Goal: Contribute content: Add original content to the website for others to see

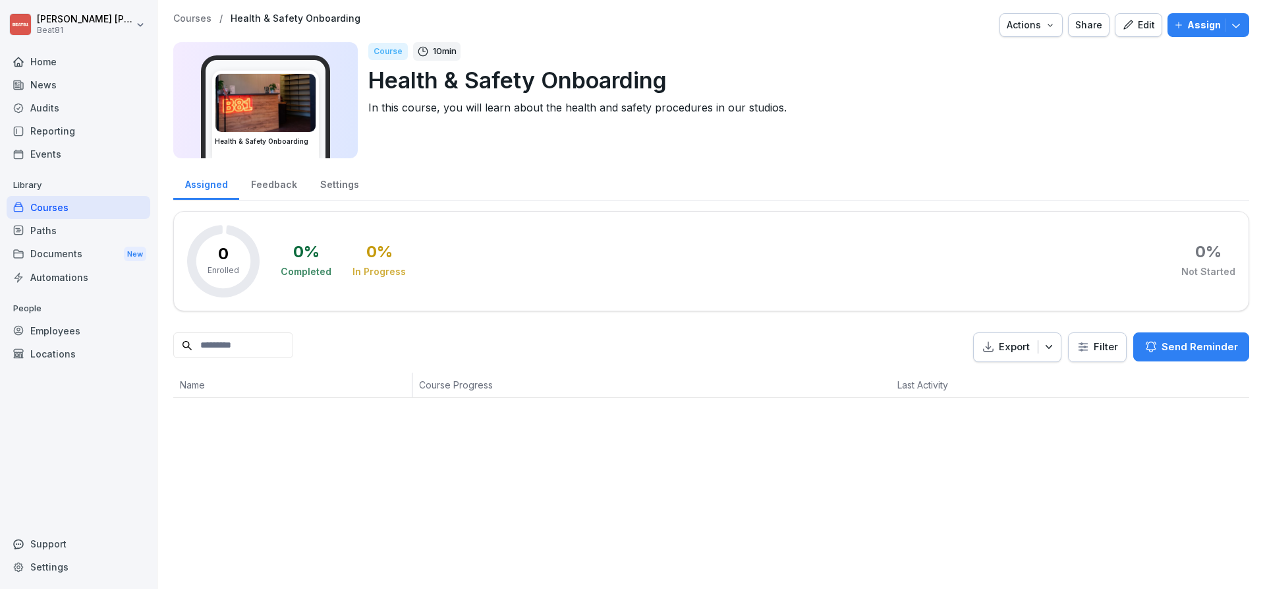
click at [58, 205] on div "Courses" at bounding box center [79, 207] width 144 height 23
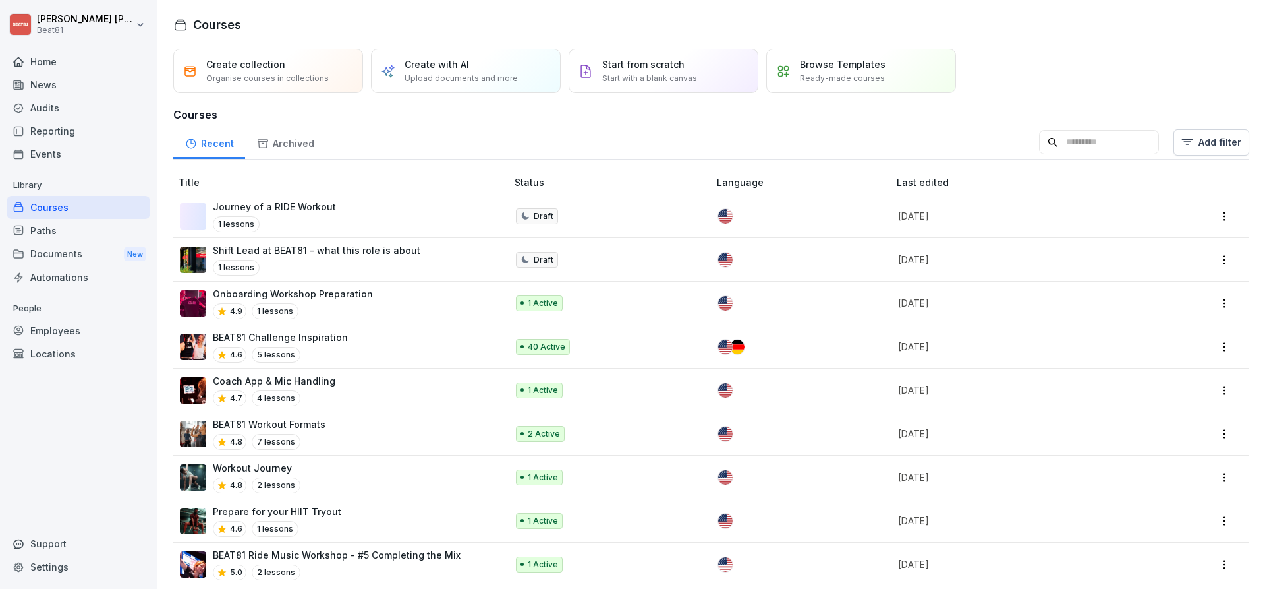
click at [1090, 148] on input at bounding box center [1099, 142] width 120 height 25
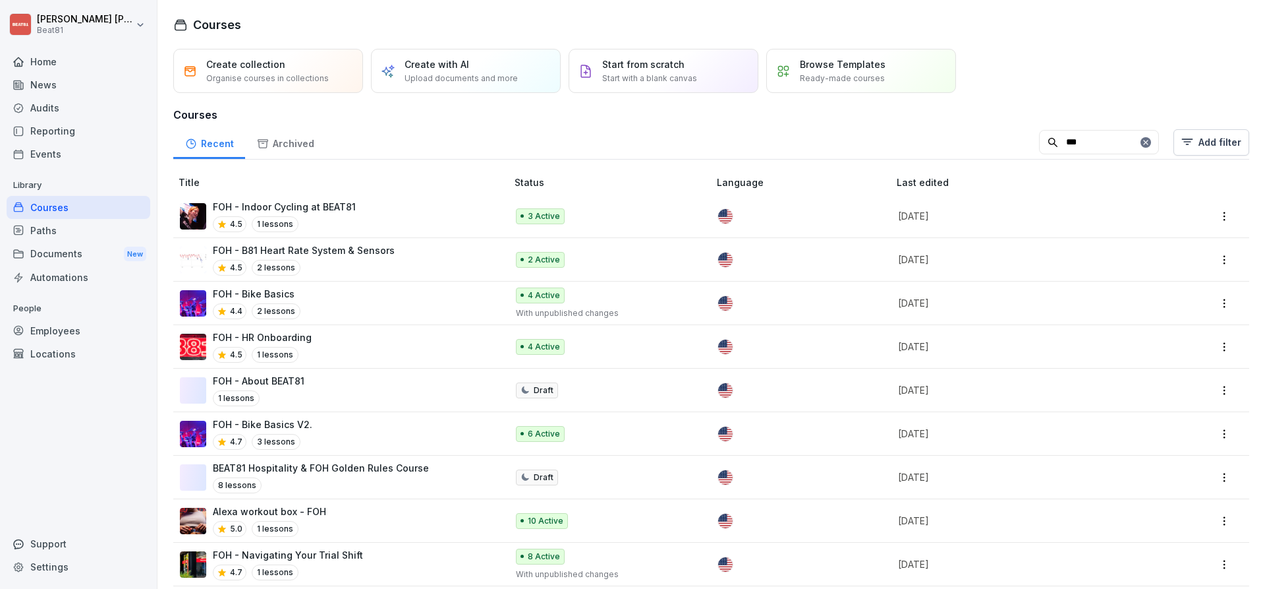
type input "***"
click at [297, 337] on p "FOH - HR Onboarding" at bounding box center [262, 337] width 99 height 14
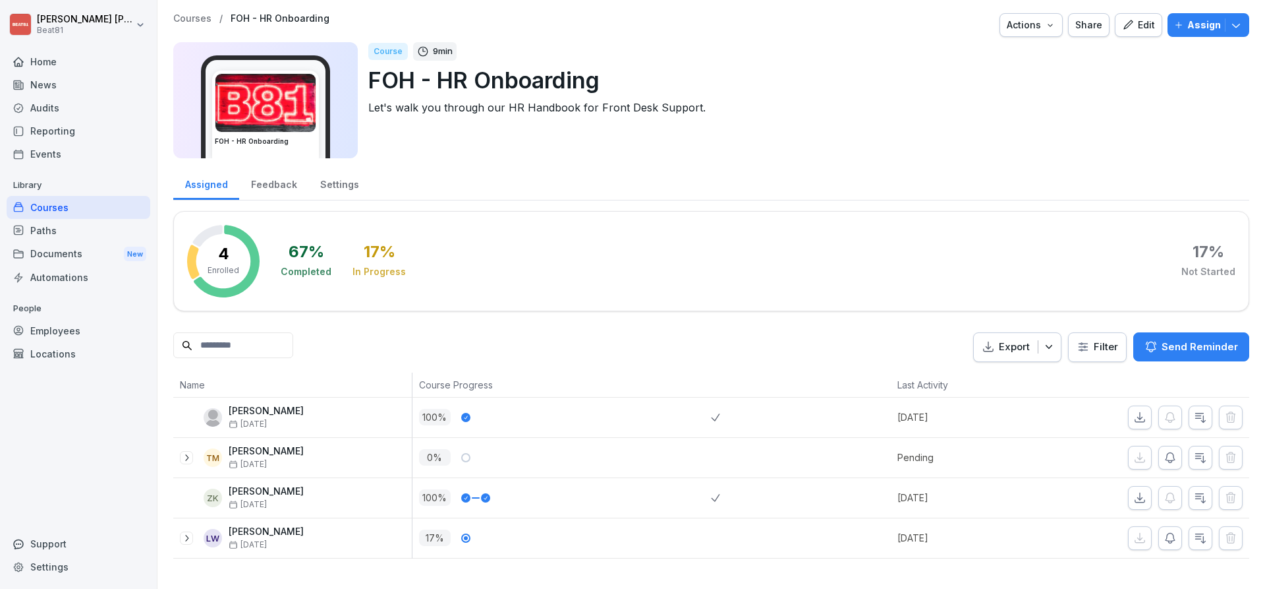
click at [1128, 21] on icon "button" at bounding box center [1128, 25] width 12 height 12
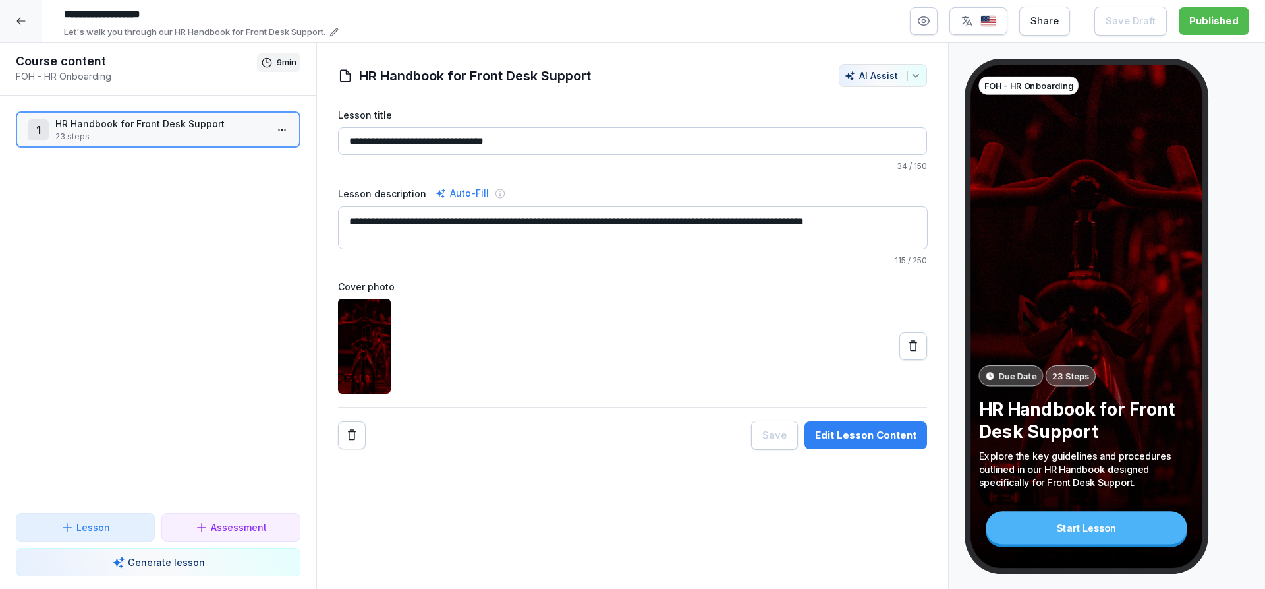
click at [859, 430] on div "Edit Lesson Content" at bounding box center [866, 435] width 102 height 15
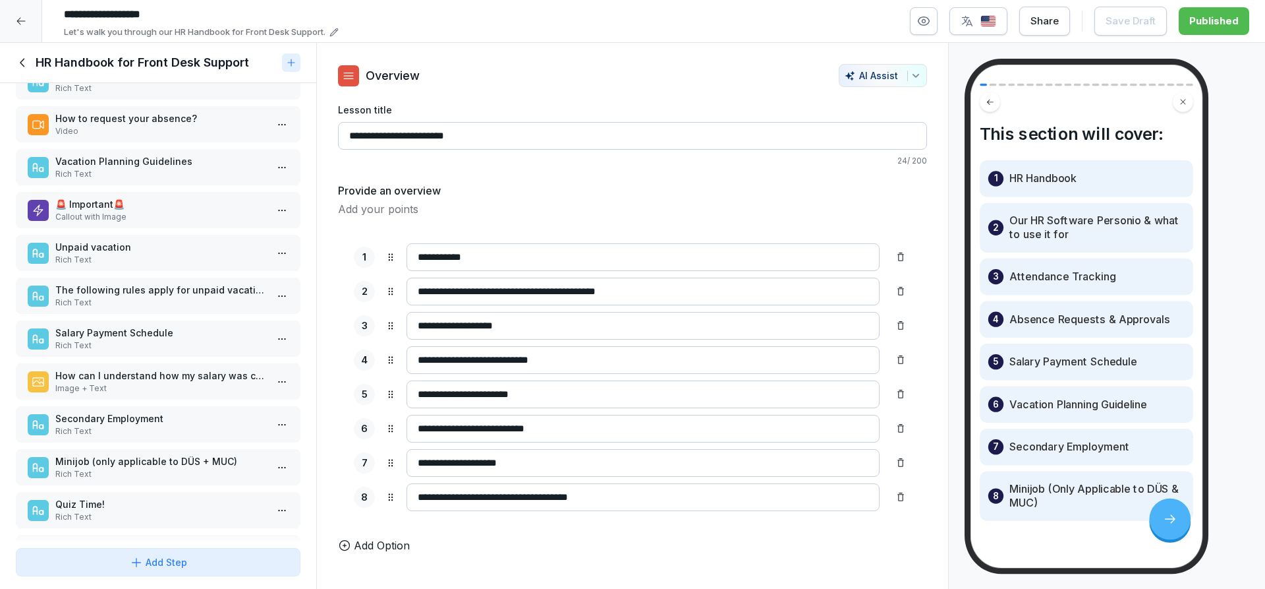
scroll to position [359, 0]
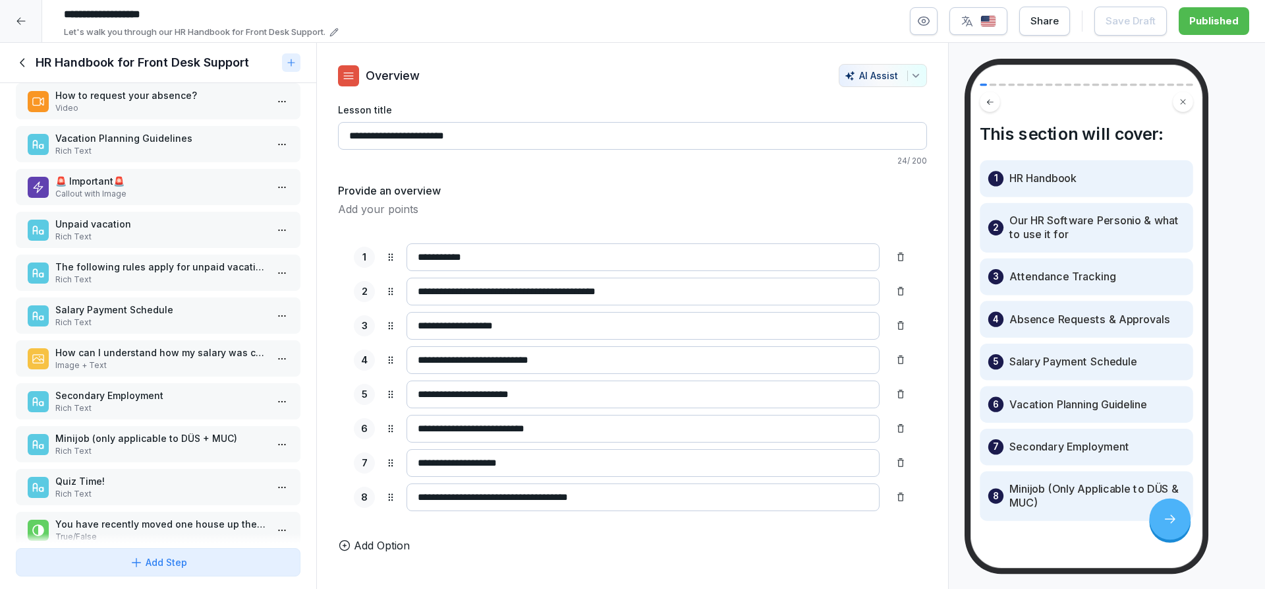
click at [115, 453] on p "Rich Text" at bounding box center [160, 451] width 211 height 12
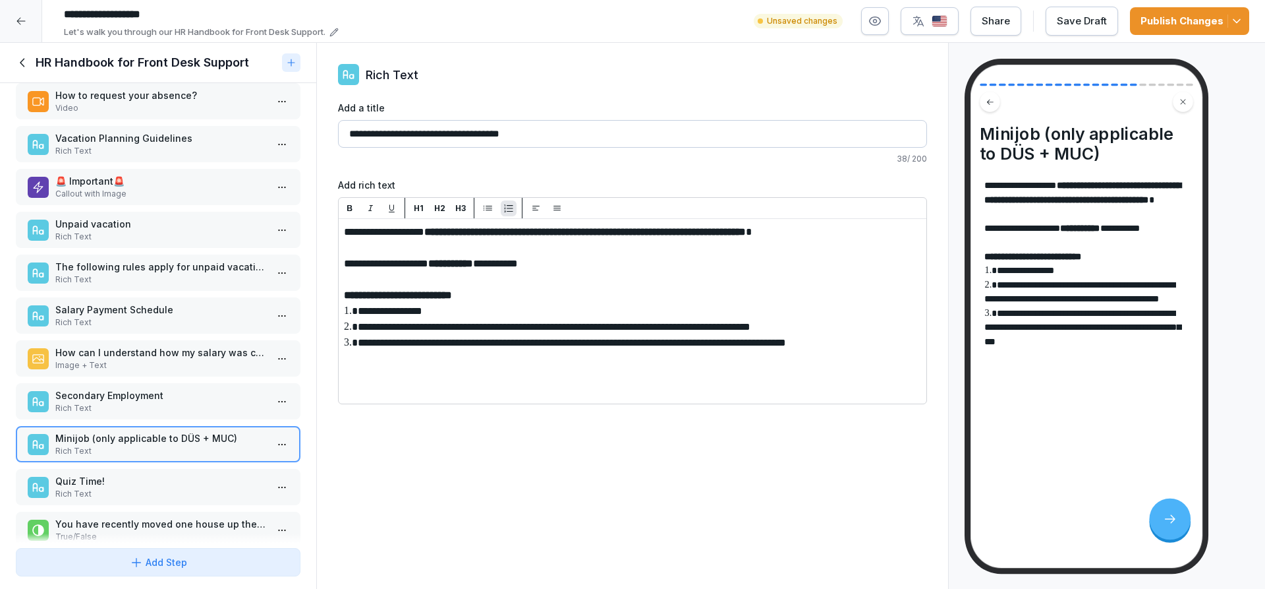
drag, startPoint x: 645, startPoint y: 326, endPoint x: 596, endPoint y: 326, distance: 48.8
drag, startPoint x: 650, startPoint y: 325, endPoint x: 596, endPoint y: 328, distance: 53.5
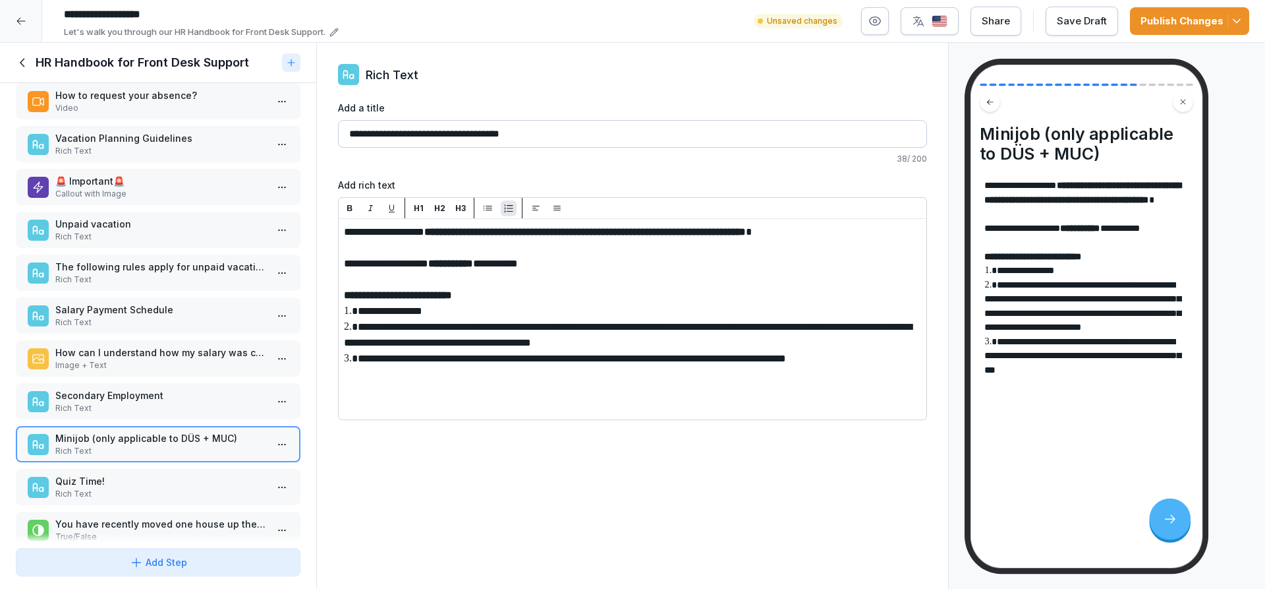
drag, startPoint x: 414, startPoint y: 344, endPoint x: 724, endPoint y: 341, distance: 309.8
click at [351, 204] on icon "button" at bounding box center [350, 208] width 10 height 10
click at [747, 492] on div "**********" at bounding box center [632, 316] width 633 height 546
click at [1172, 19] on div "Publish Changes" at bounding box center [1190, 21] width 98 height 15
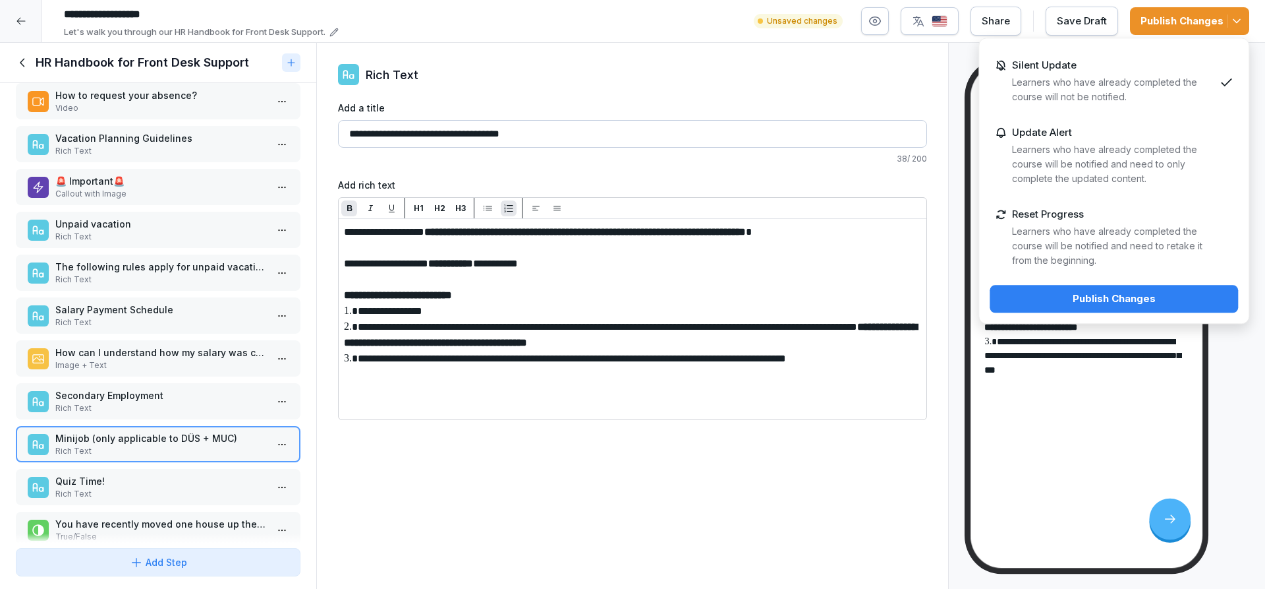
click at [1143, 297] on div "Publish Changes" at bounding box center [1114, 298] width 227 height 15
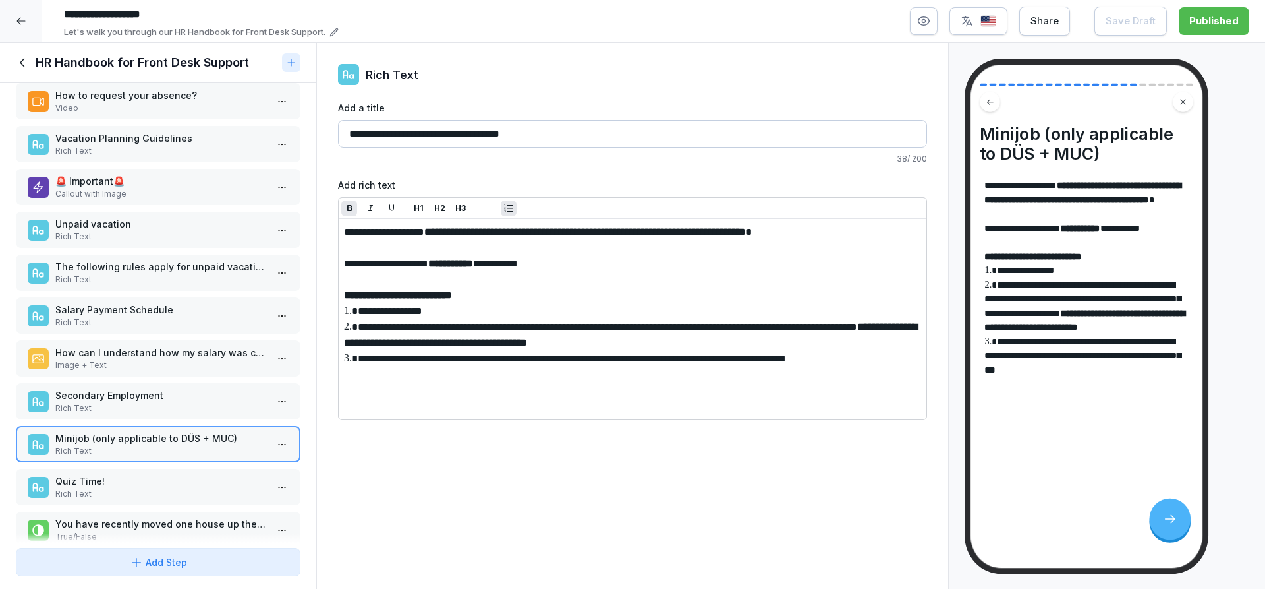
click at [21, 20] on icon at bounding box center [20, 21] width 9 height 7
